Goal: Book appointment/travel/reservation

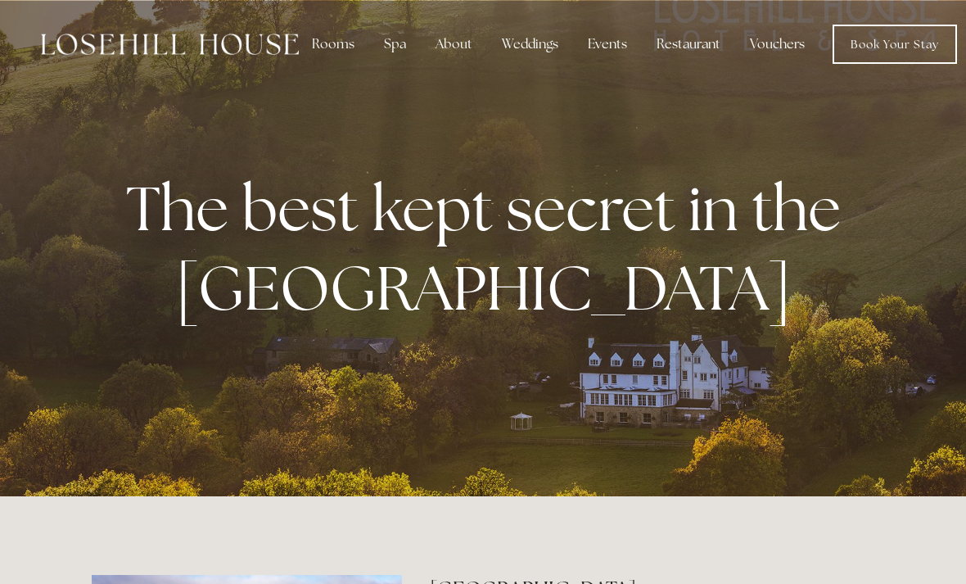
click at [400, 43] on div "Spa" at bounding box center [395, 44] width 48 height 33
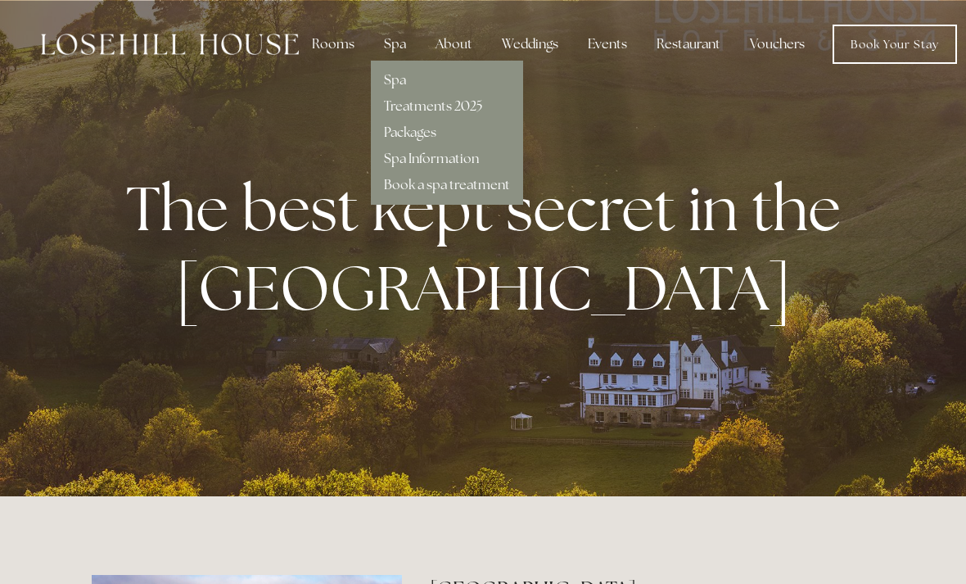
click at [469, 105] on link "Treatments 2025" at bounding box center [433, 105] width 98 height 17
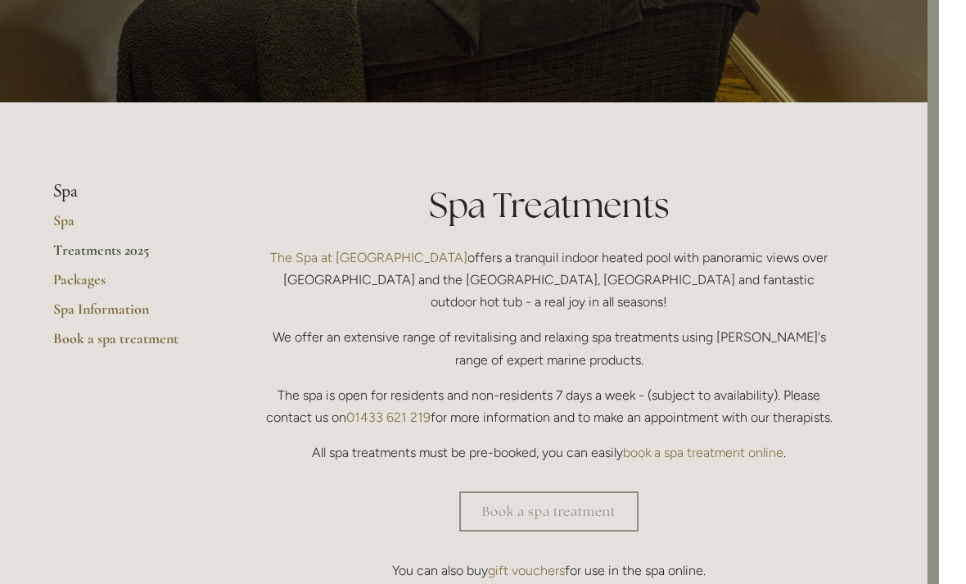
scroll to position [0, 11]
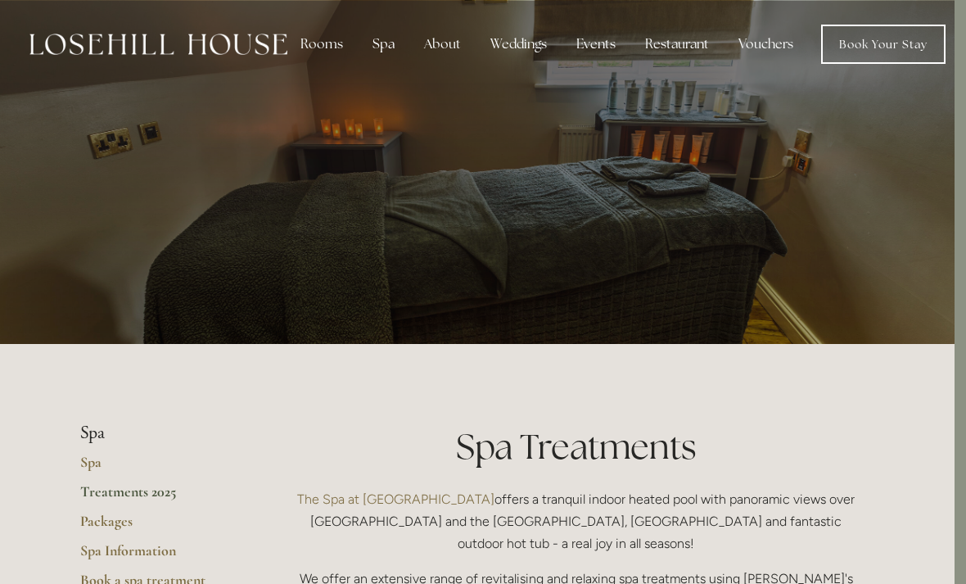
click at [906, 45] on link "Book Your Stay" at bounding box center [883, 44] width 124 height 39
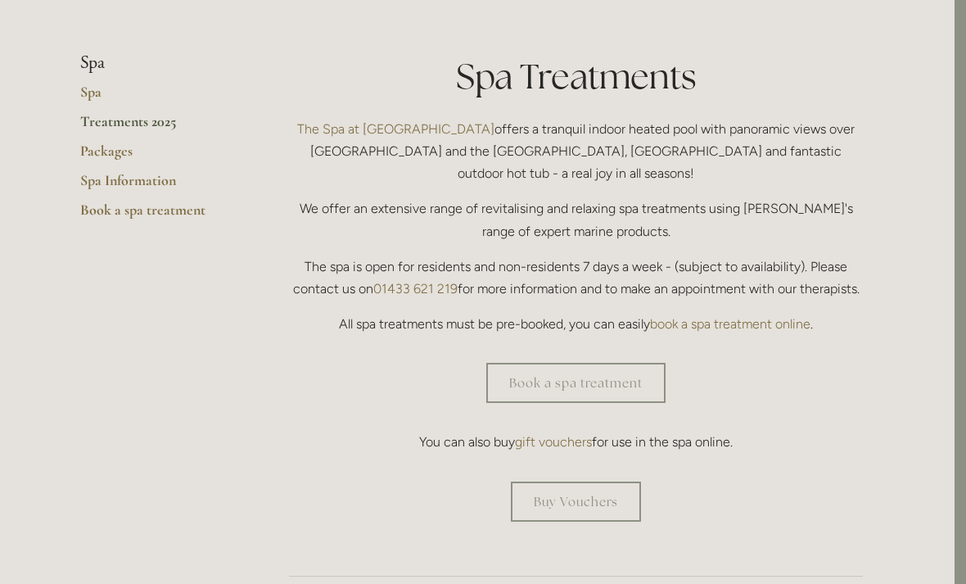
scroll to position [393, 11]
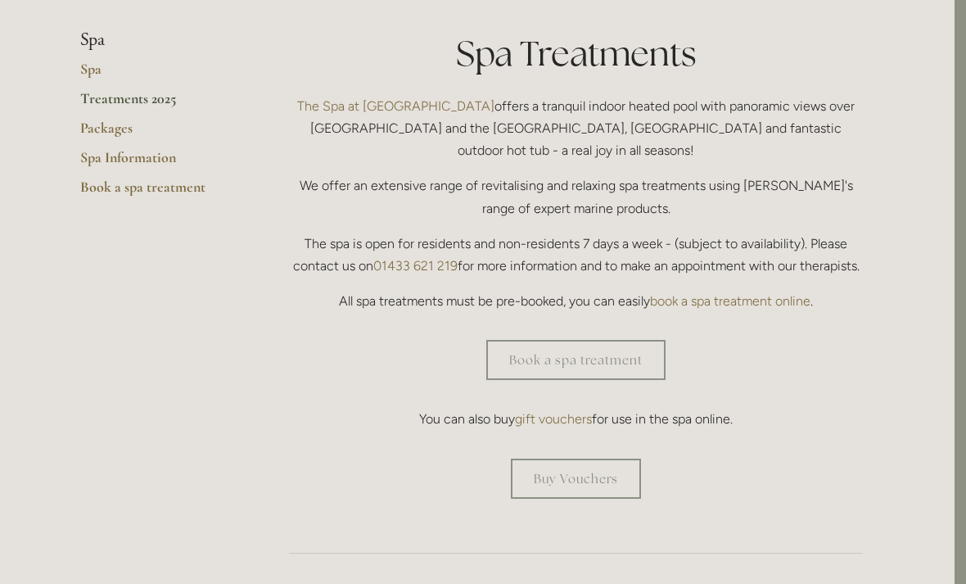
click at [621, 344] on link "Book a spa treatment" at bounding box center [575, 360] width 179 height 40
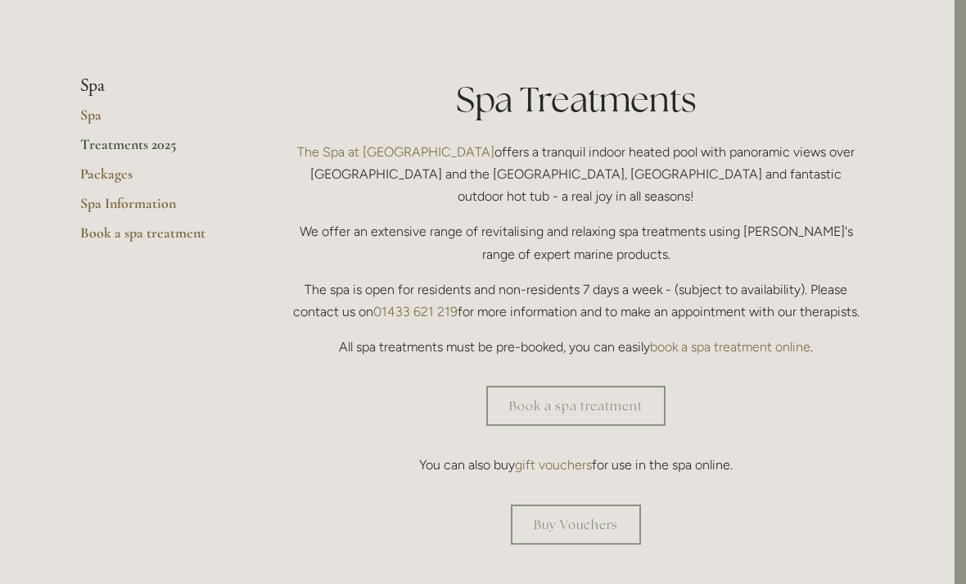
scroll to position [344, 11]
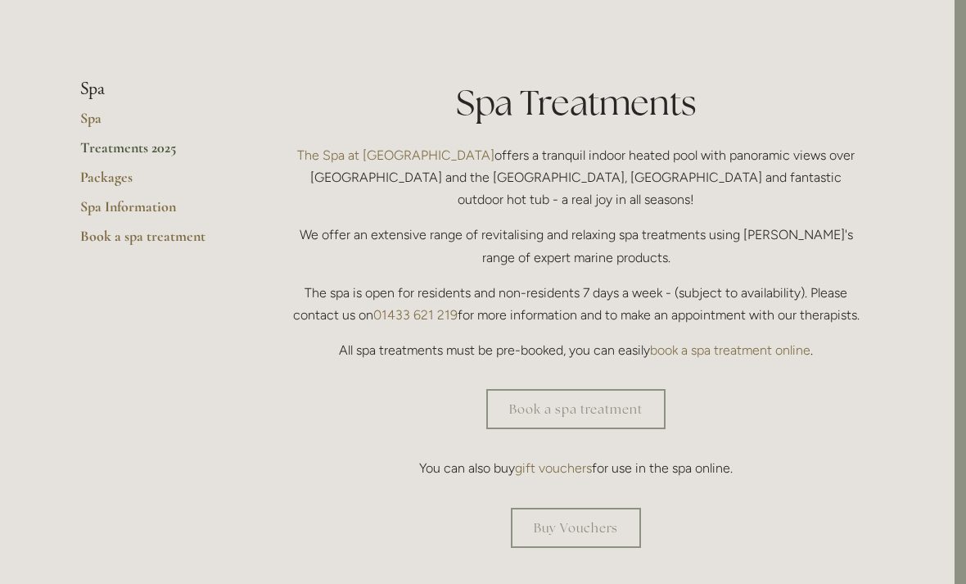
click at [159, 147] on link "Treatments 2025" at bounding box center [158, 152] width 156 height 29
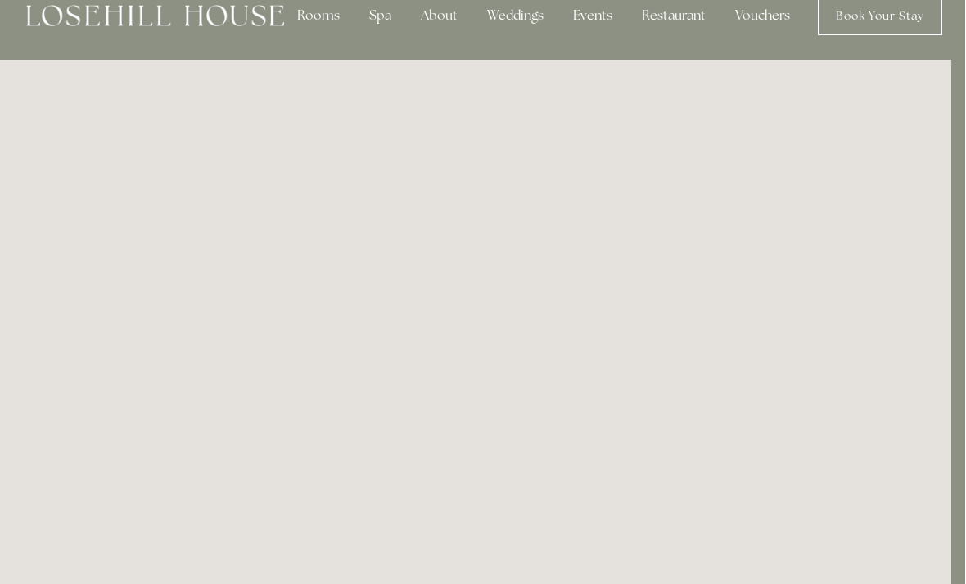
scroll to position [0, 14]
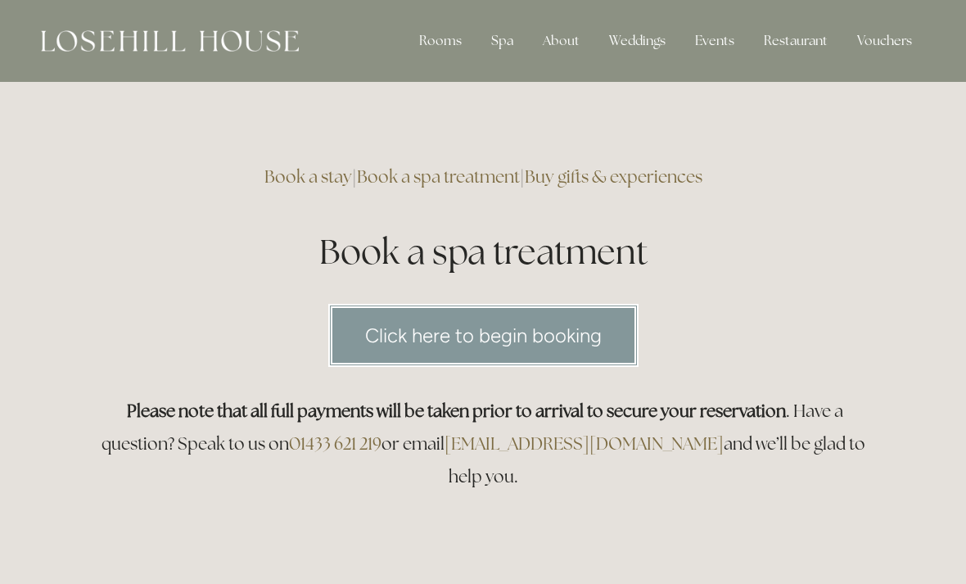
click at [609, 337] on link "Click here to begin booking" at bounding box center [483, 335] width 310 height 63
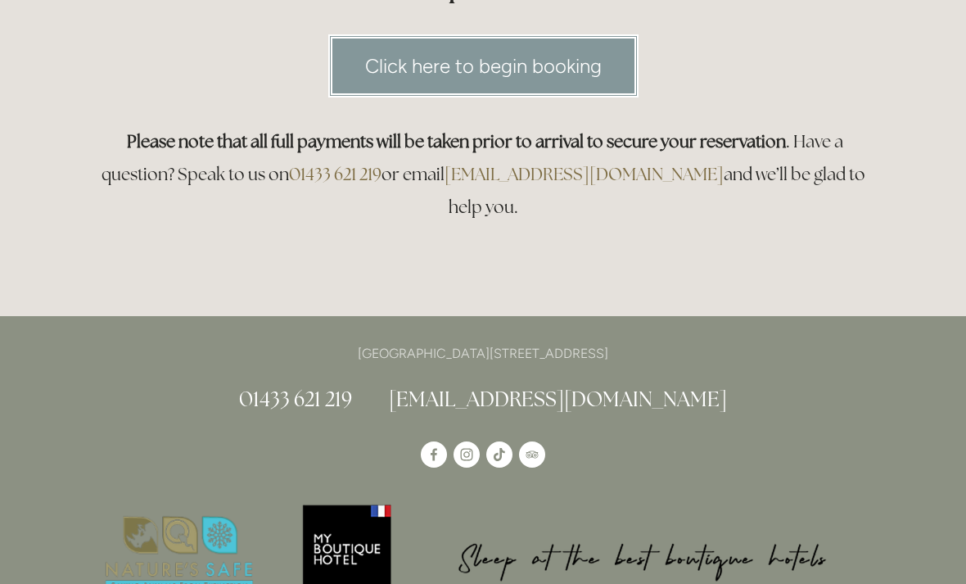
scroll to position [129, 0]
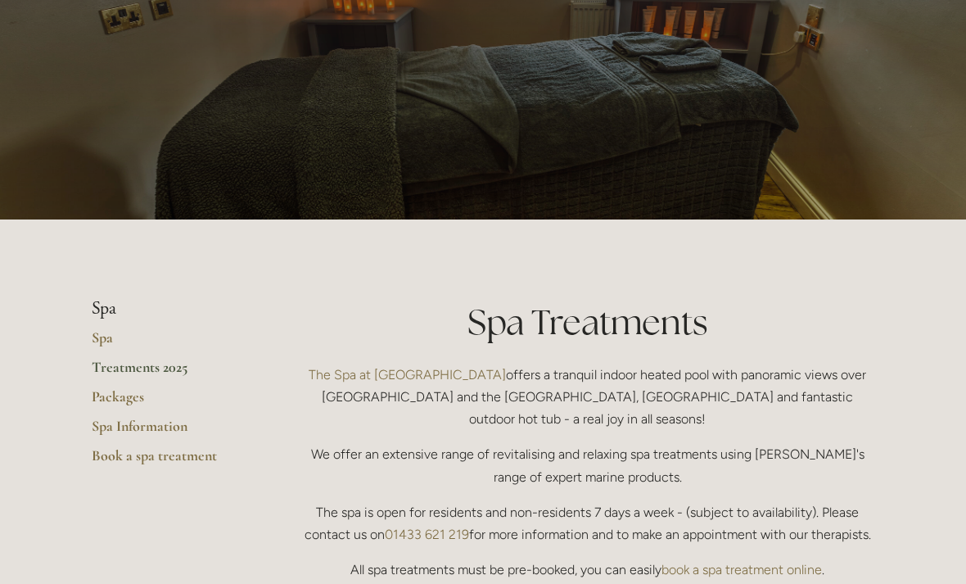
scroll to position [124, 0]
